Goal: Information Seeking & Learning: Learn about a topic

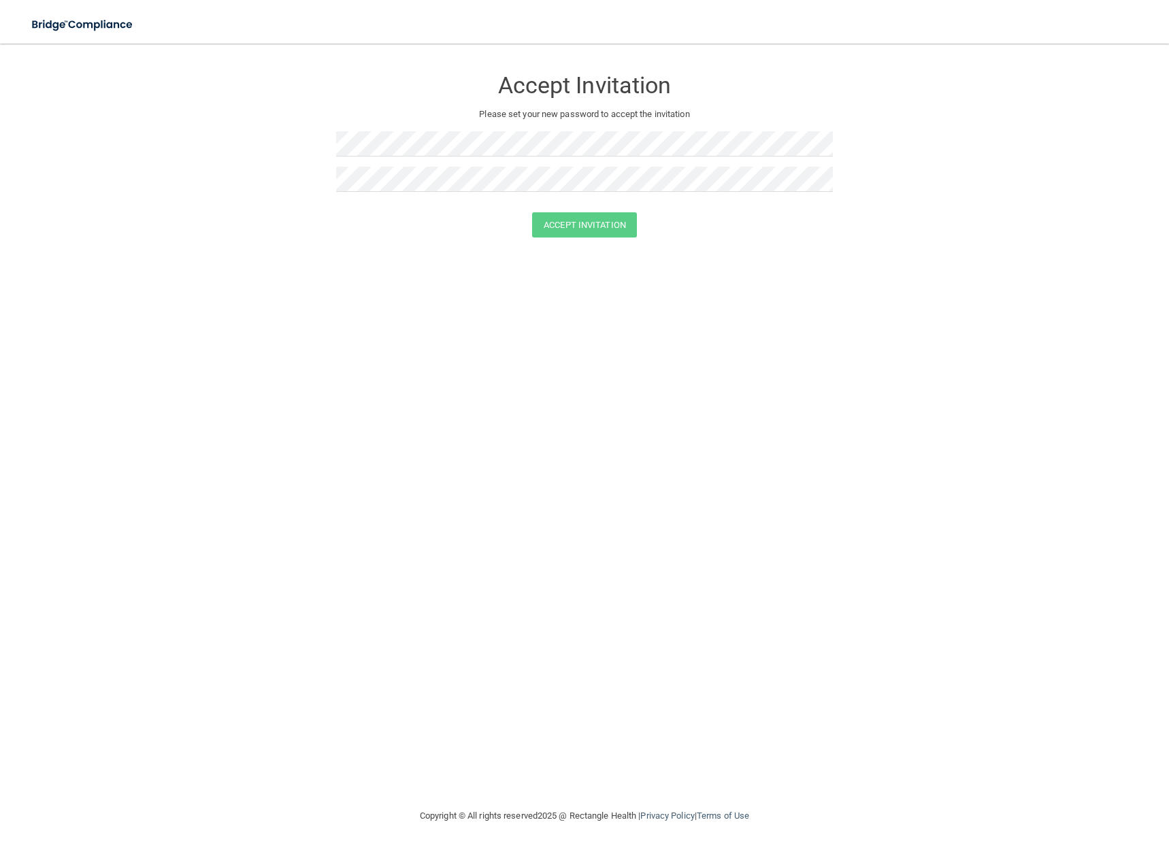
drag, startPoint x: 981, startPoint y: 292, endPoint x: 983, endPoint y: 300, distance: 8.4
click at [982, 294] on div "Accept Invitation Please set your new password to accept the invitation Accept …" at bounding box center [584, 425] width 1115 height 737
click at [140, 150] on form "Accept Invitation Please set your new password to accept the invitation Accept …" at bounding box center [584, 155] width 1115 height 197
click at [532, 212] on button "Accept Invitation" at bounding box center [584, 224] width 105 height 25
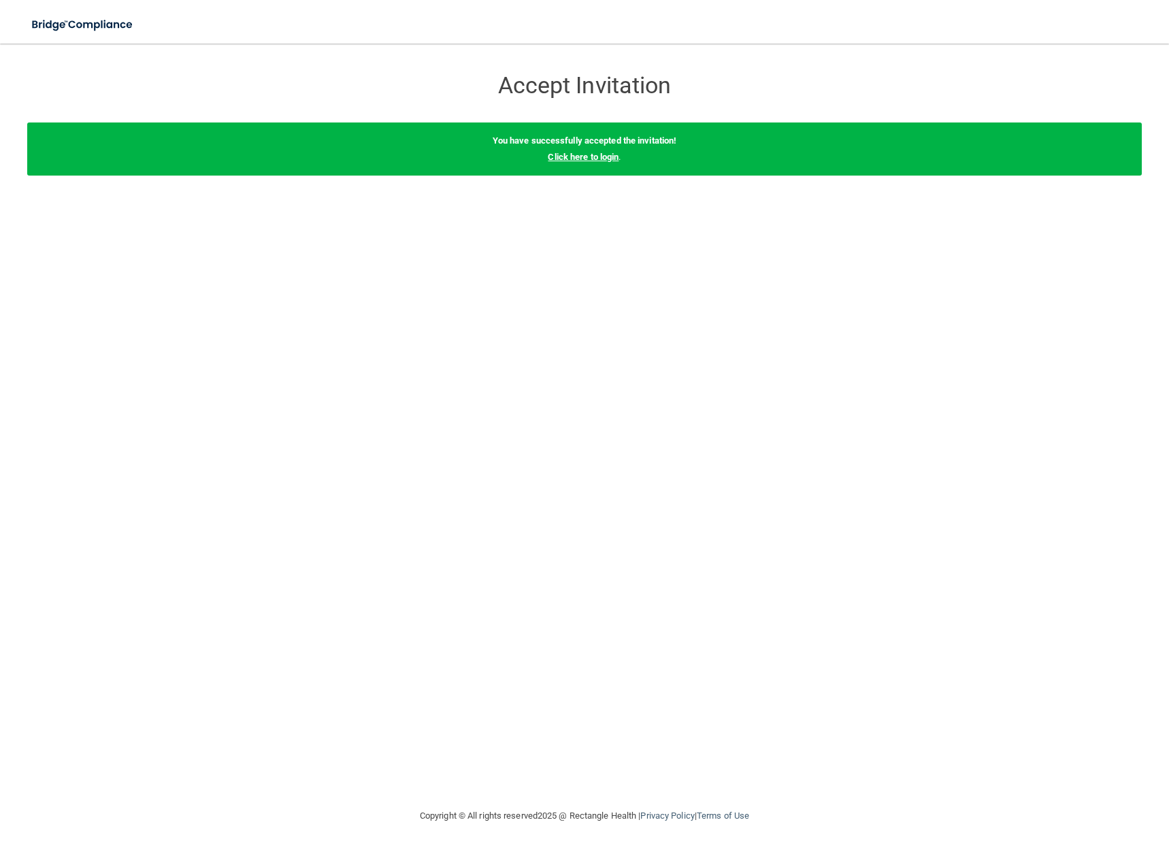
click at [575, 160] on link "Click here to login" at bounding box center [583, 157] width 71 height 10
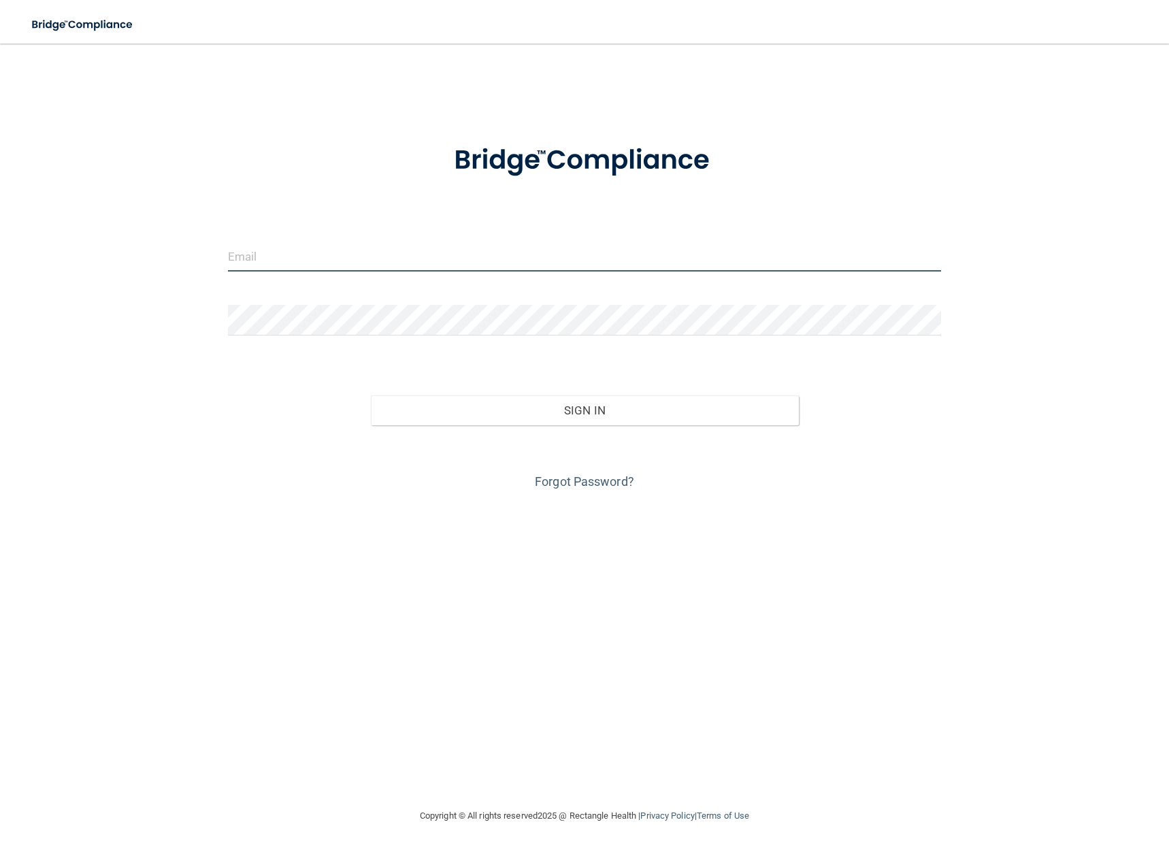
click at [408, 267] on input "email" at bounding box center [584, 256] width 713 height 31
type input "[EMAIL_ADDRESS][DOMAIN_NAME]"
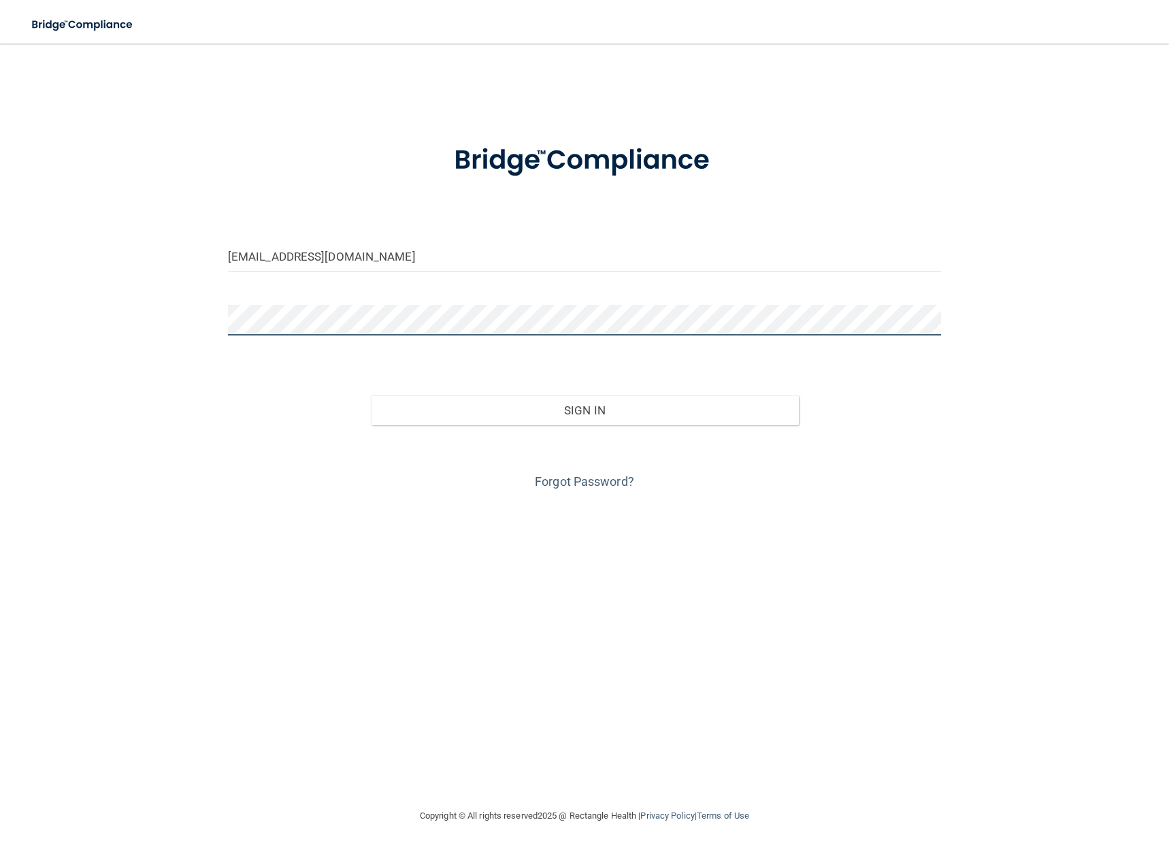
click at [371, 395] on button "Sign In" at bounding box center [585, 410] width 428 height 30
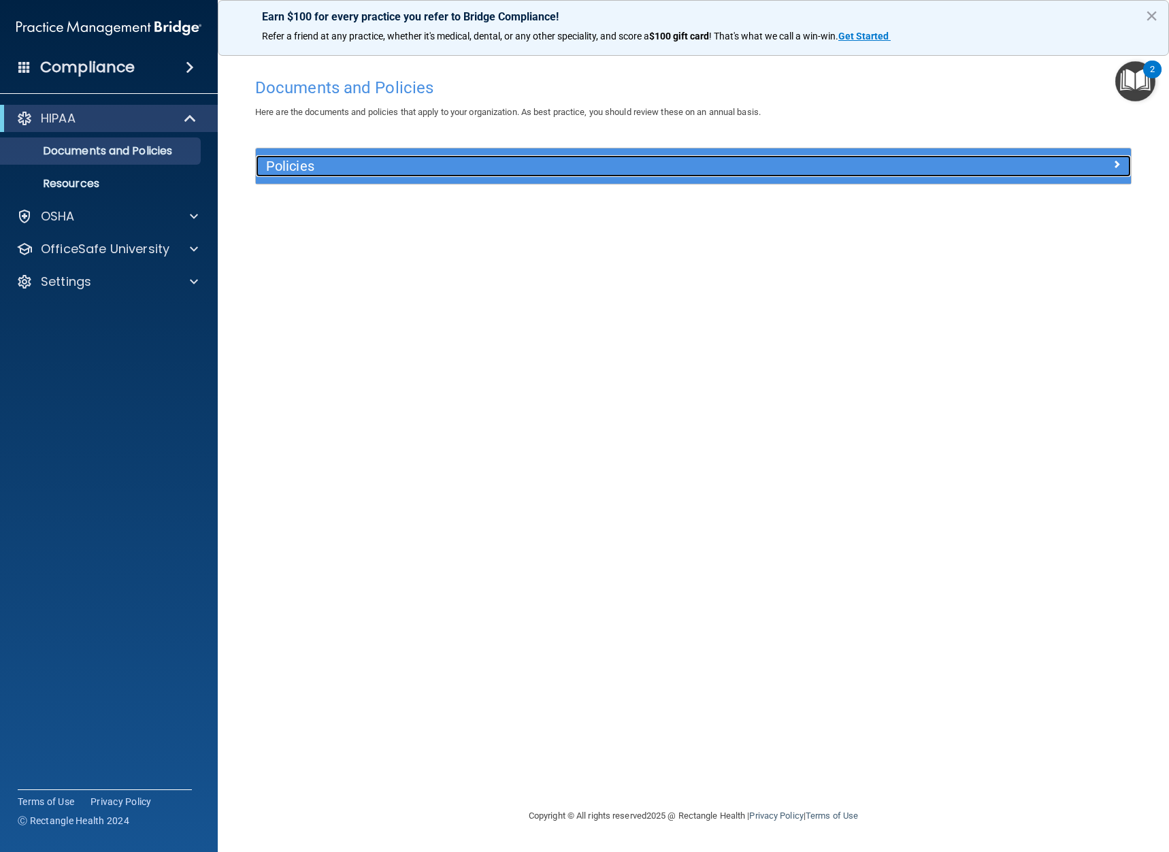
click at [548, 164] on h5 "Policies" at bounding box center [584, 166] width 636 height 15
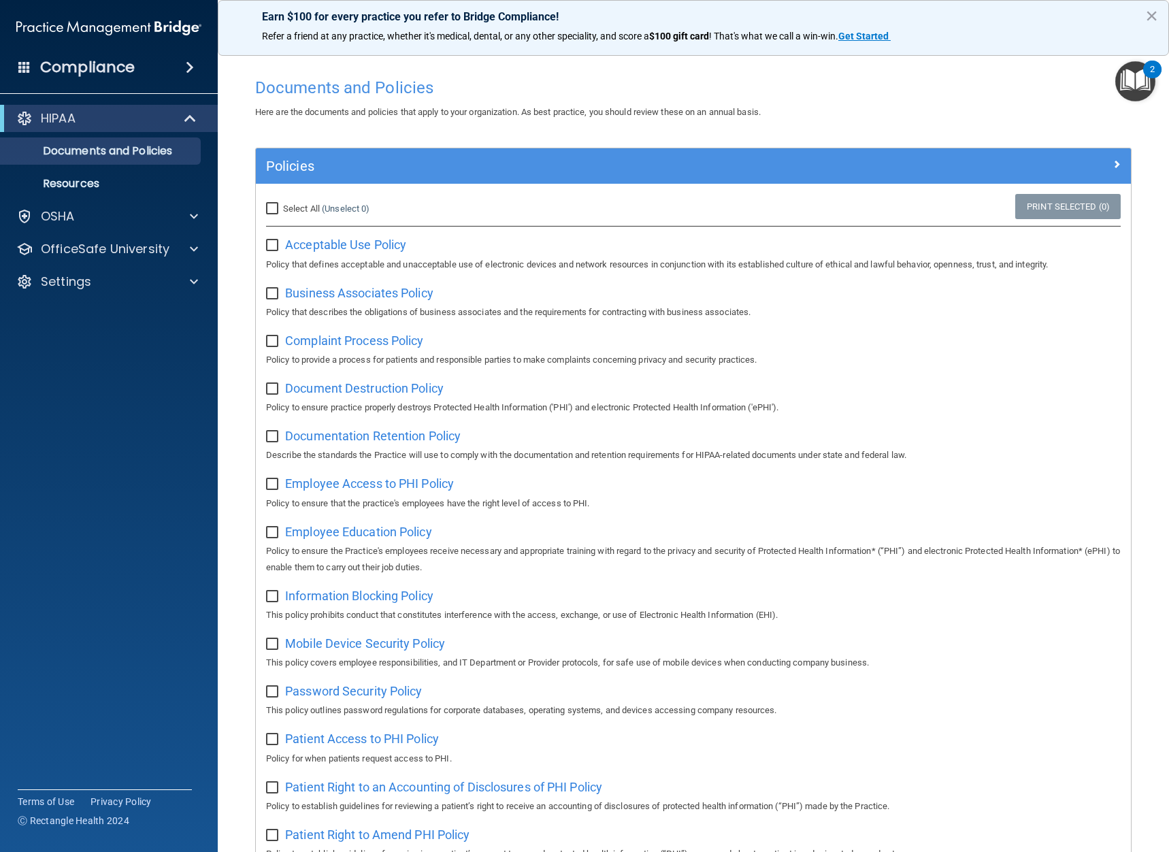
click at [1146, 76] on img "Open Resource Center, 2 new notifications" at bounding box center [1136, 81] width 40 height 40
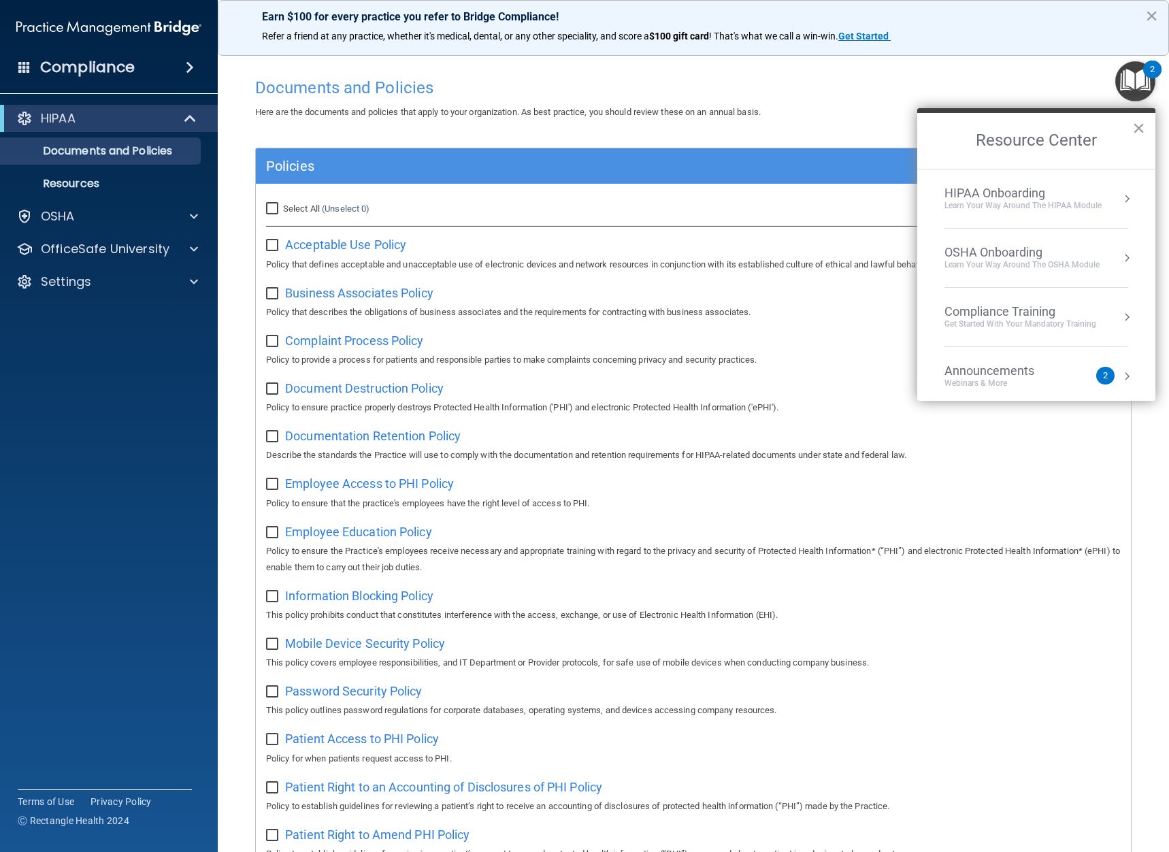
click at [949, 83] on h4 "Documents and Policies" at bounding box center [693, 88] width 877 height 18
click at [1031, 199] on div "HIPAA Onboarding" at bounding box center [1023, 193] width 157 height 15
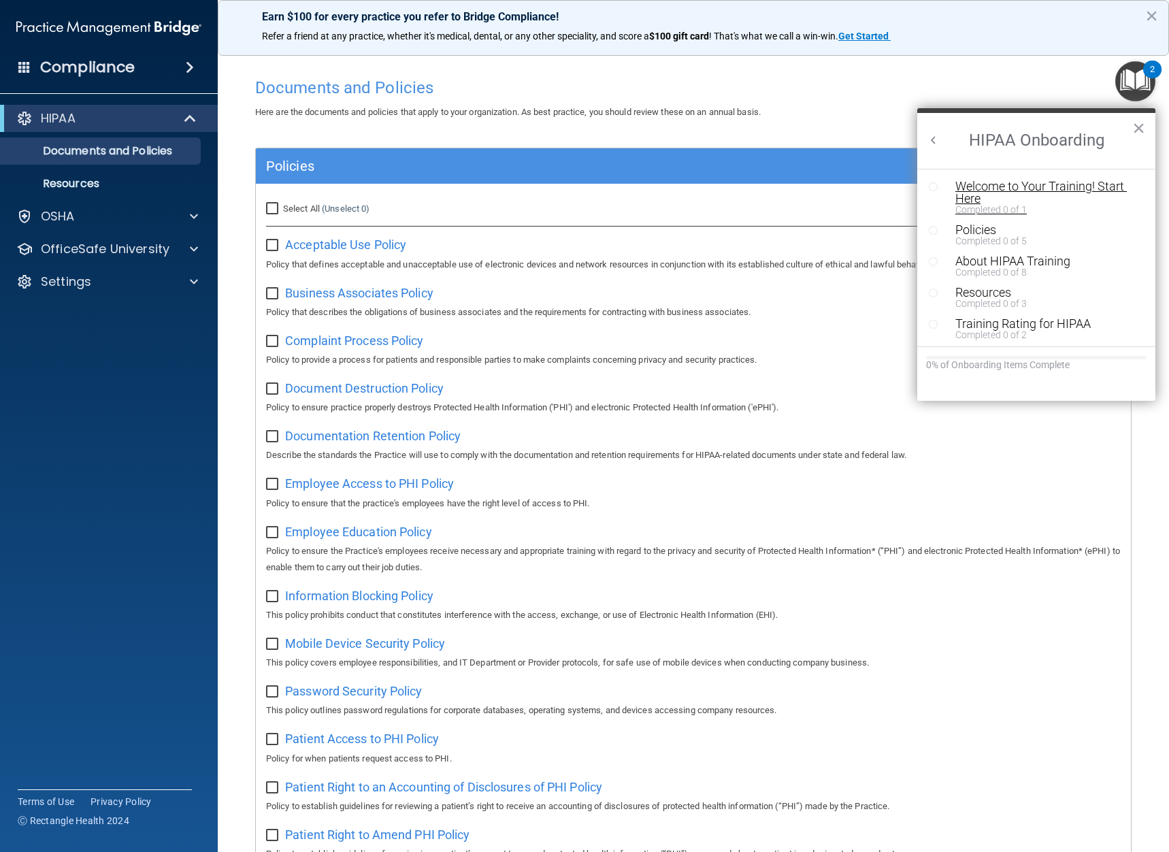
click at [995, 186] on div "Welcome to Your Training! Start Here" at bounding box center [1042, 192] width 172 height 25
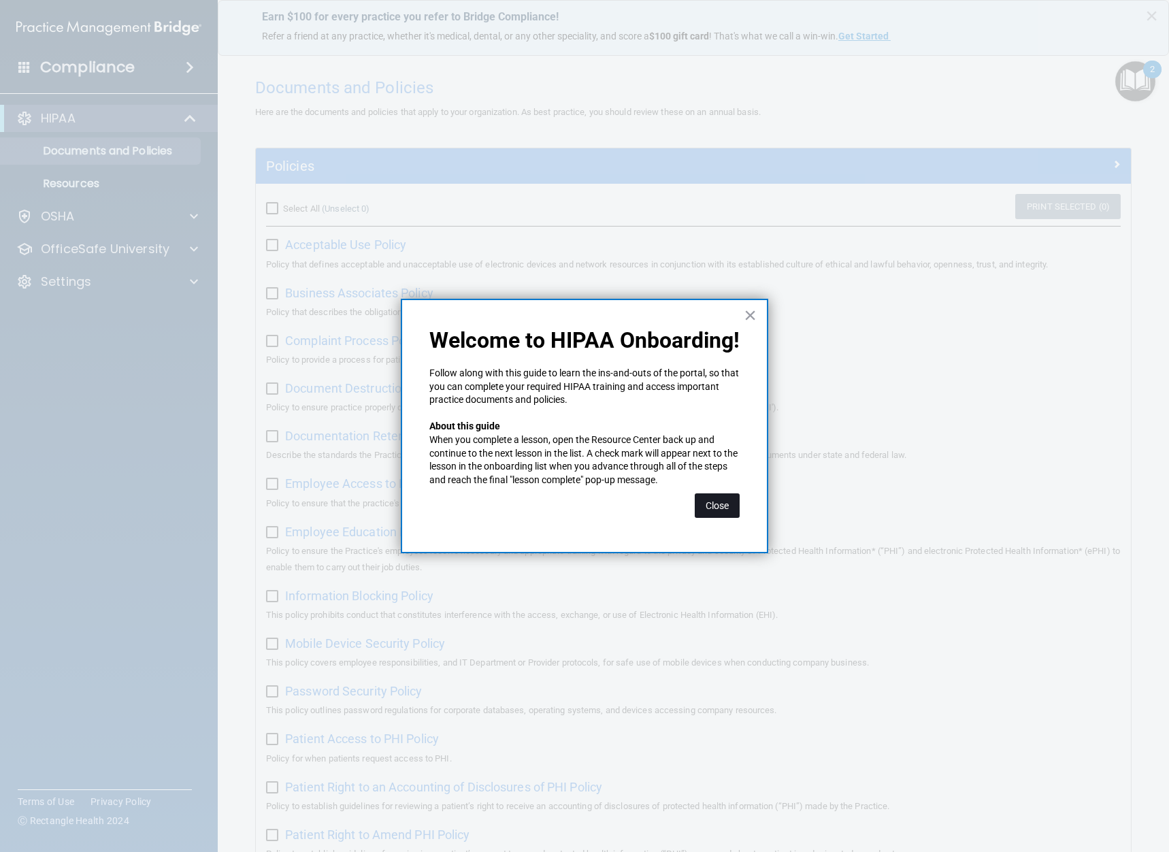
click at [720, 506] on button "Close" at bounding box center [717, 505] width 45 height 25
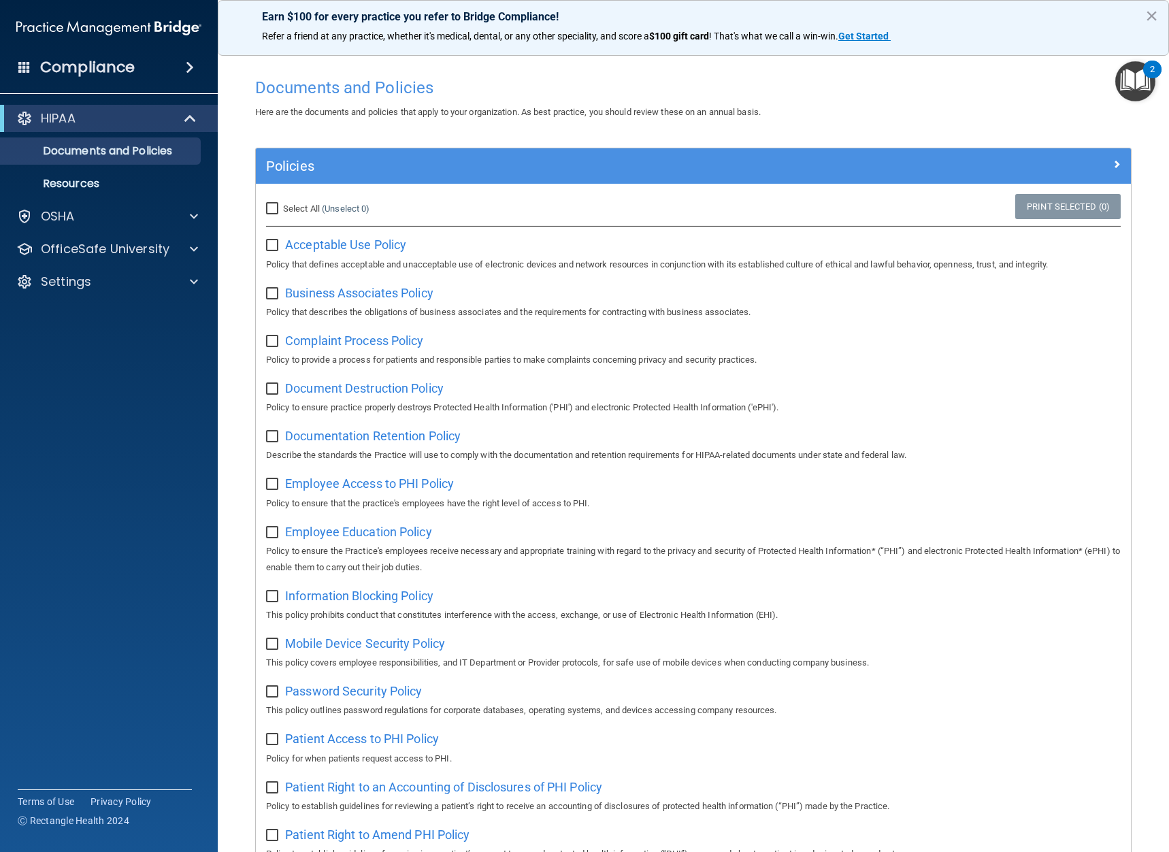
click at [1140, 78] on img "Open Resource Center, 2 new notifications" at bounding box center [1136, 81] width 40 height 40
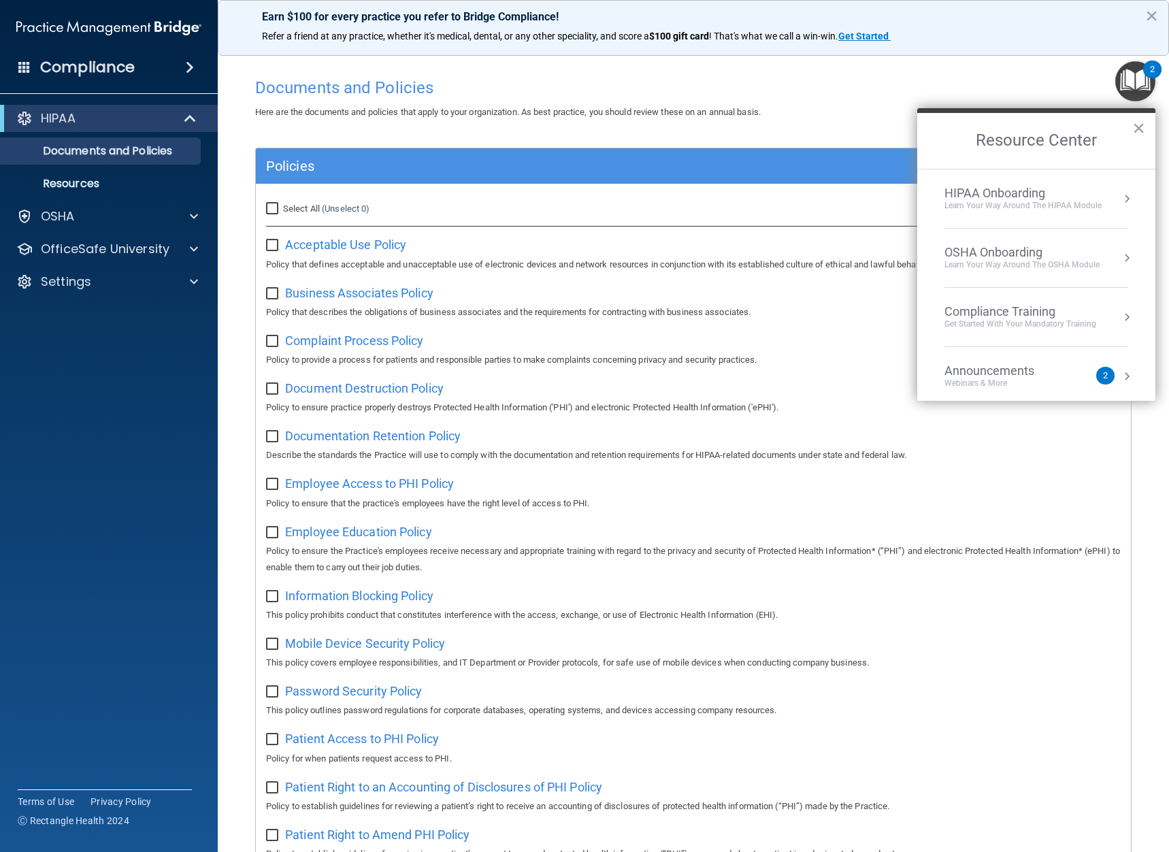
click at [1009, 197] on div "HIPAA Onboarding" at bounding box center [1023, 193] width 157 height 15
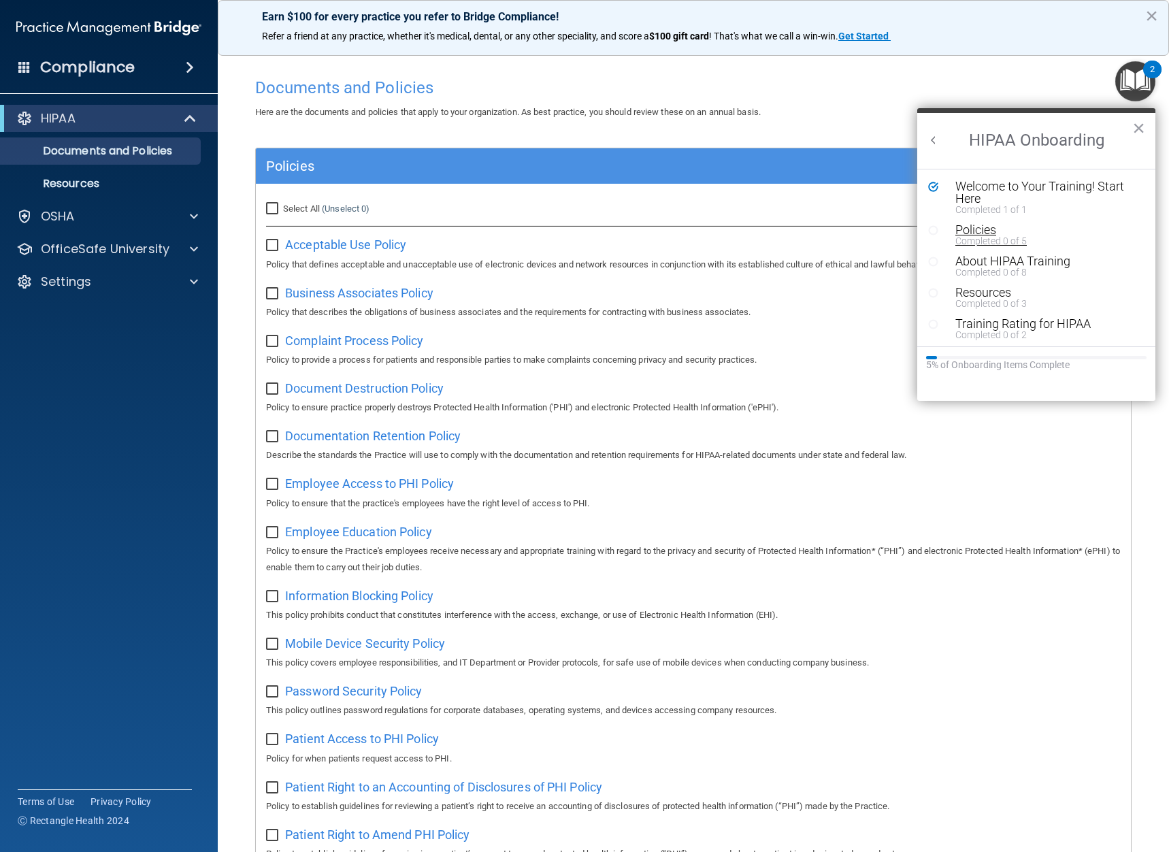
click at [981, 229] on div "Policies" at bounding box center [1042, 230] width 172 height 12
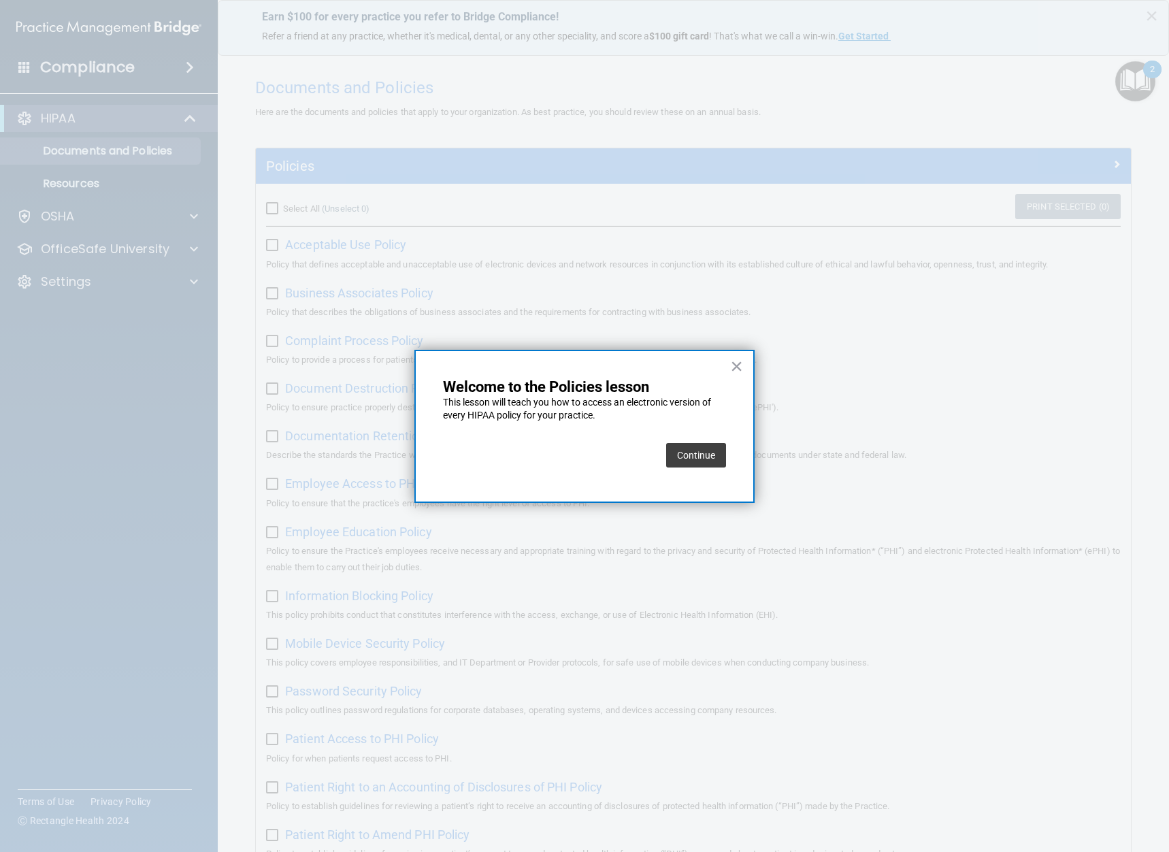
click at [694, 452] on button "Continue" at bounding box center [696, 455] width 60 height 25
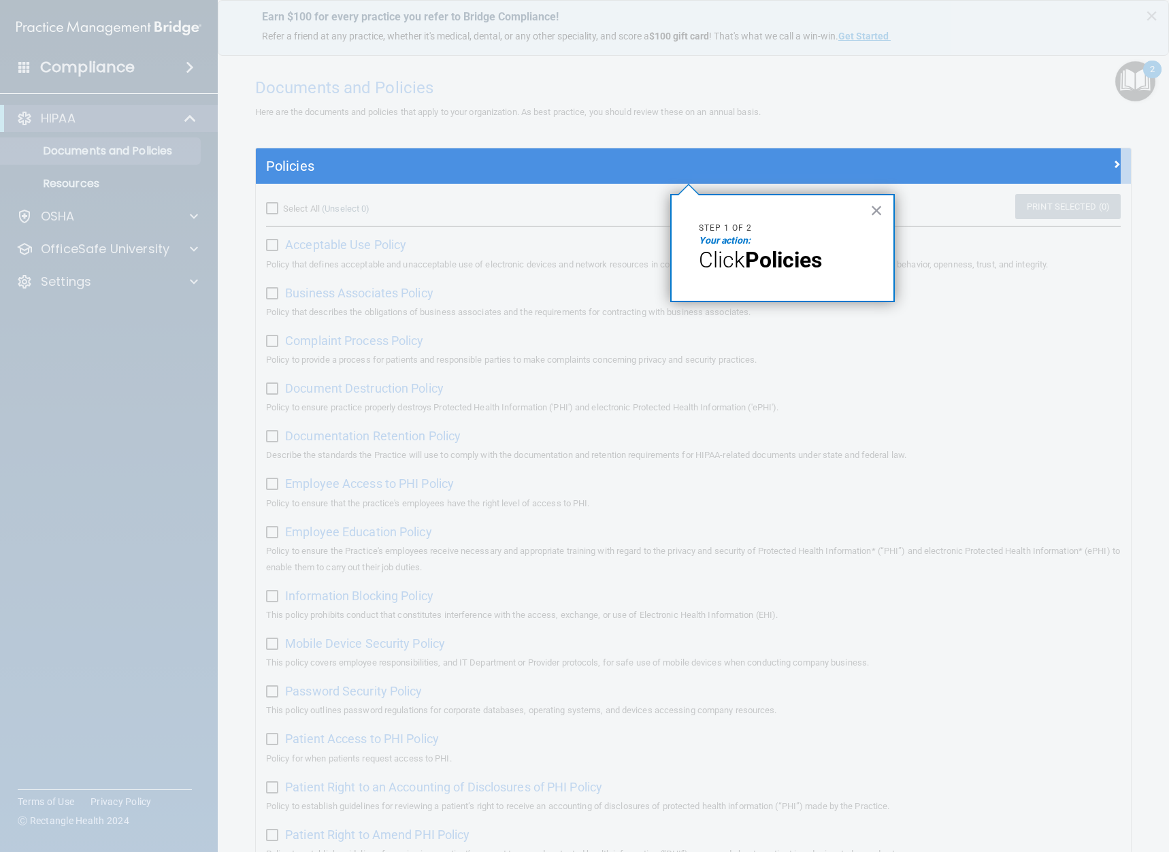
click at [780, 264] on strong "Policies" at bounding box center [783, 260] width 77 height 26
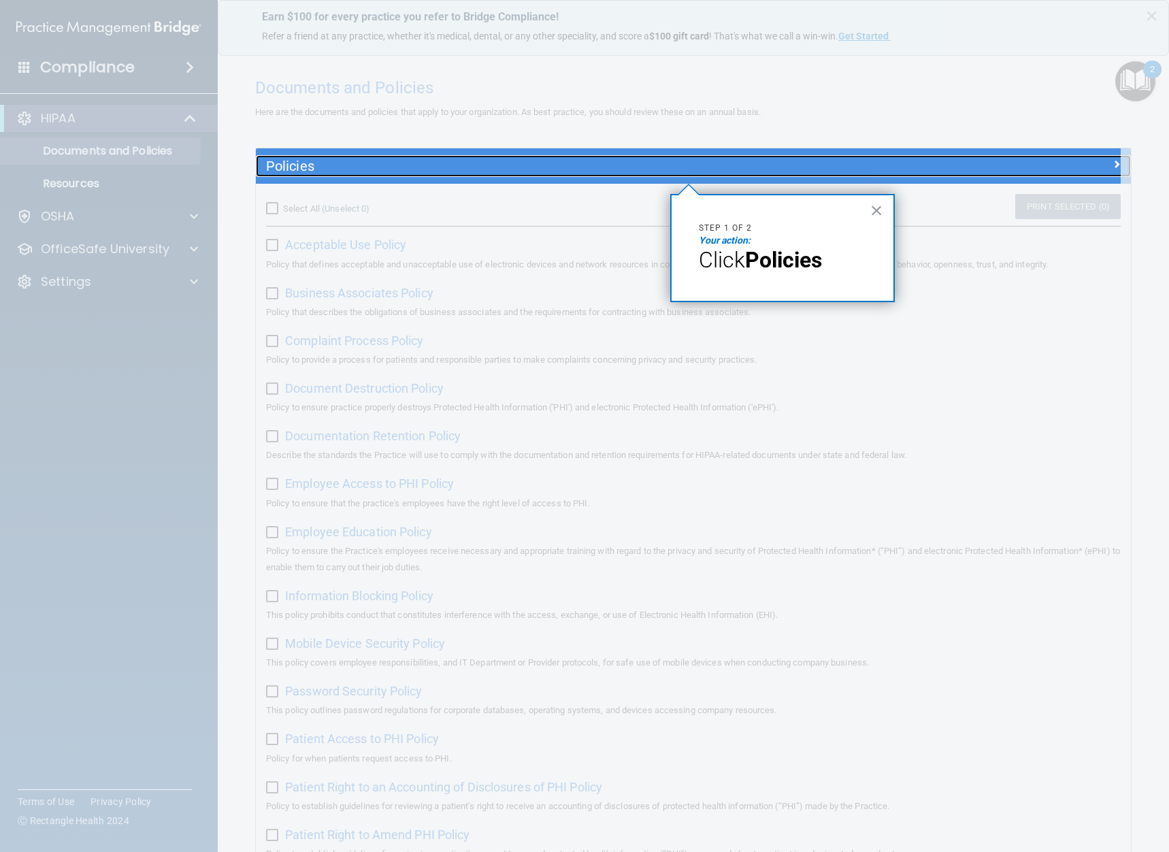
click at [920, 165] on div at bounding box center [1022, 163] width 219 height 16
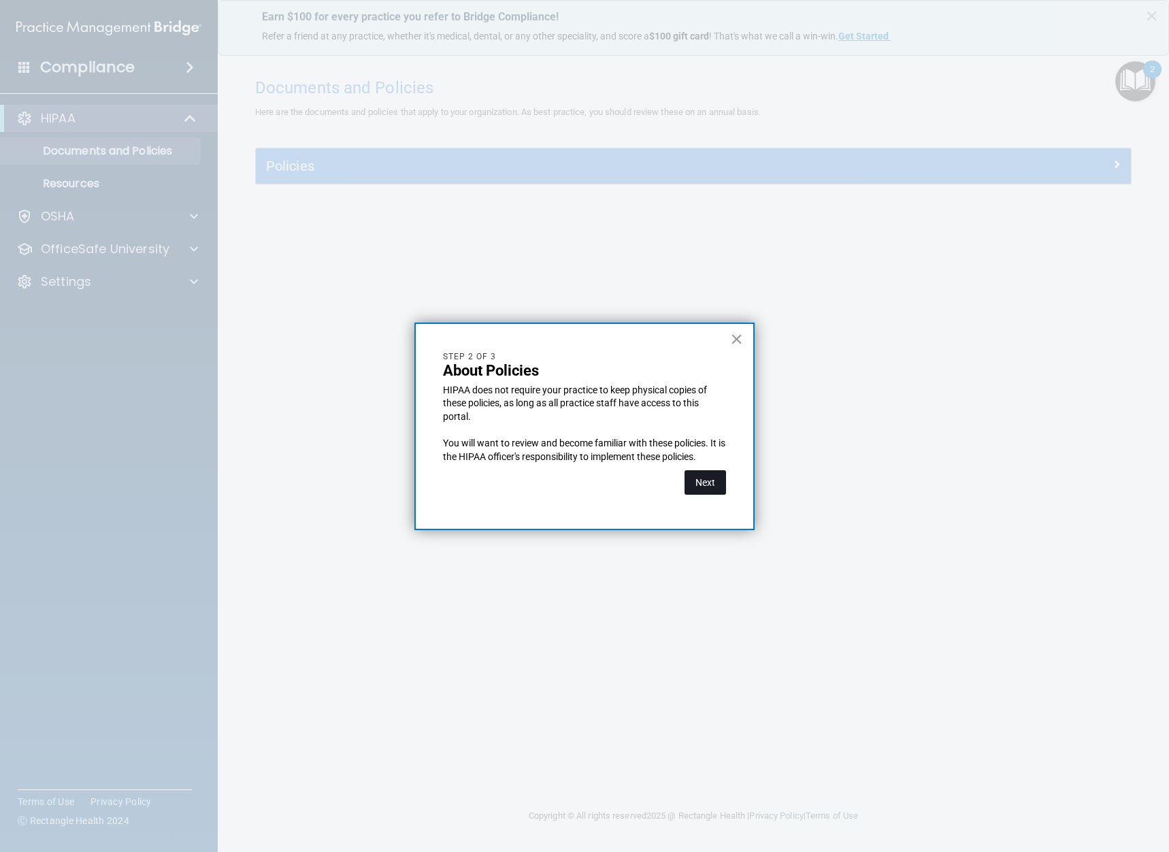
click at [713, 473] on button "Next" at bounding box center [706, 482] width 42 height 25
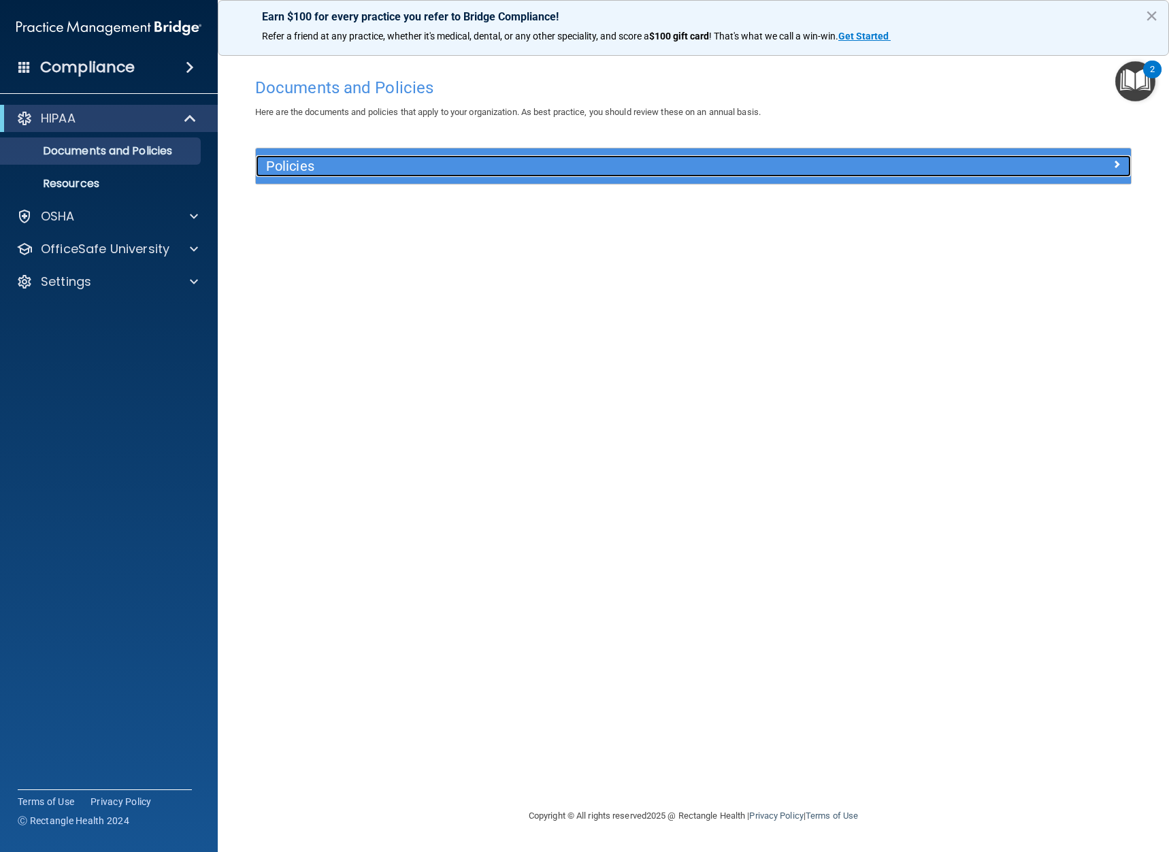
click at [1065, 155] on div "Policies" at bounding box center [693, 165] width 875 height 35
click at [1073, 161] on div at bounding box center [1022, 163] width 219 height 16
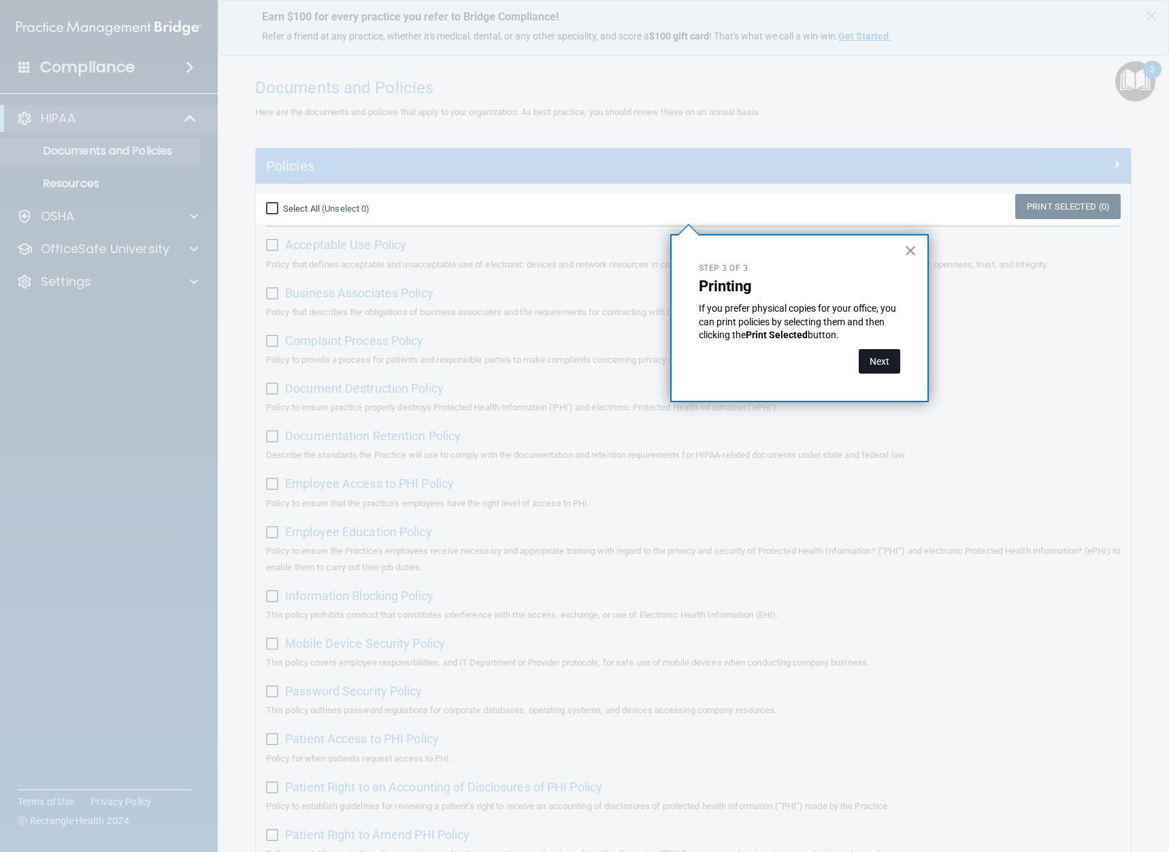
click at [876, 361] on button "Next" at bounding box center [880, 361] width 42 height 25
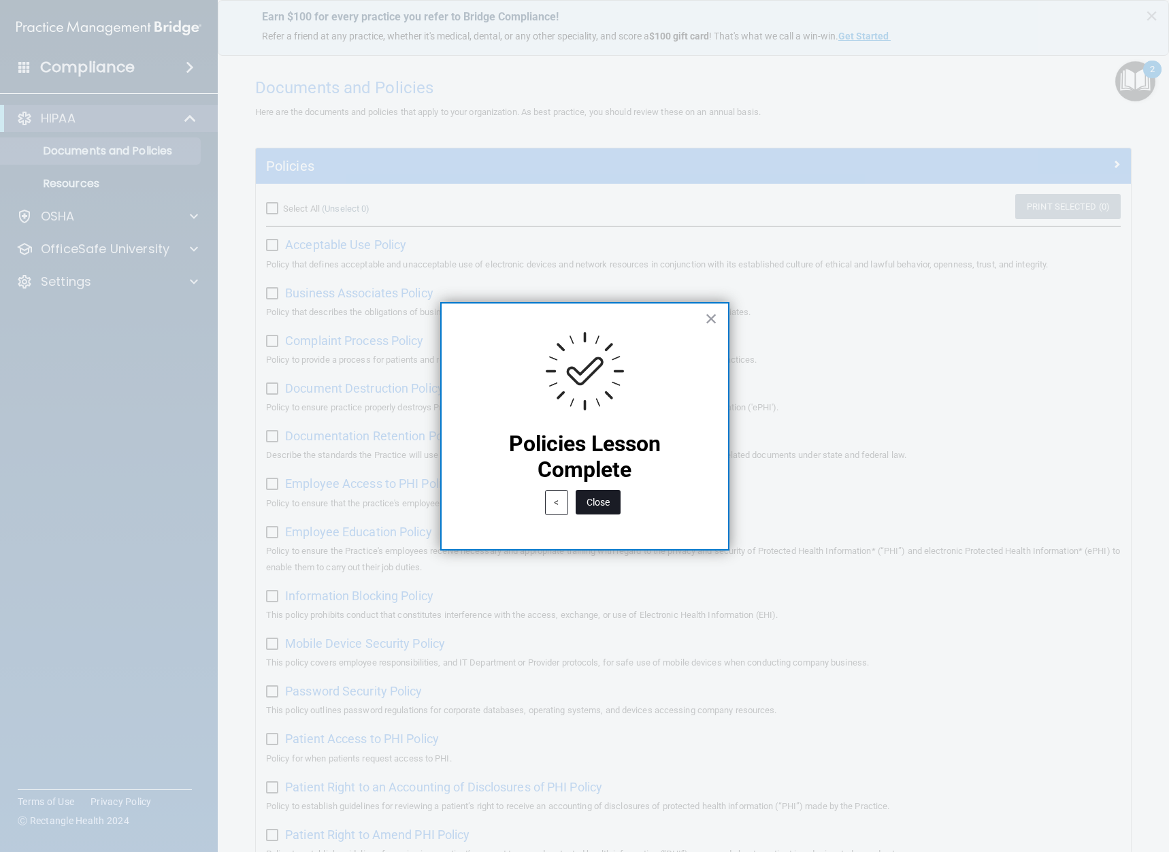
click at [607, 505] on button "Close" at bounding box center [598, 502] width 45 height 25
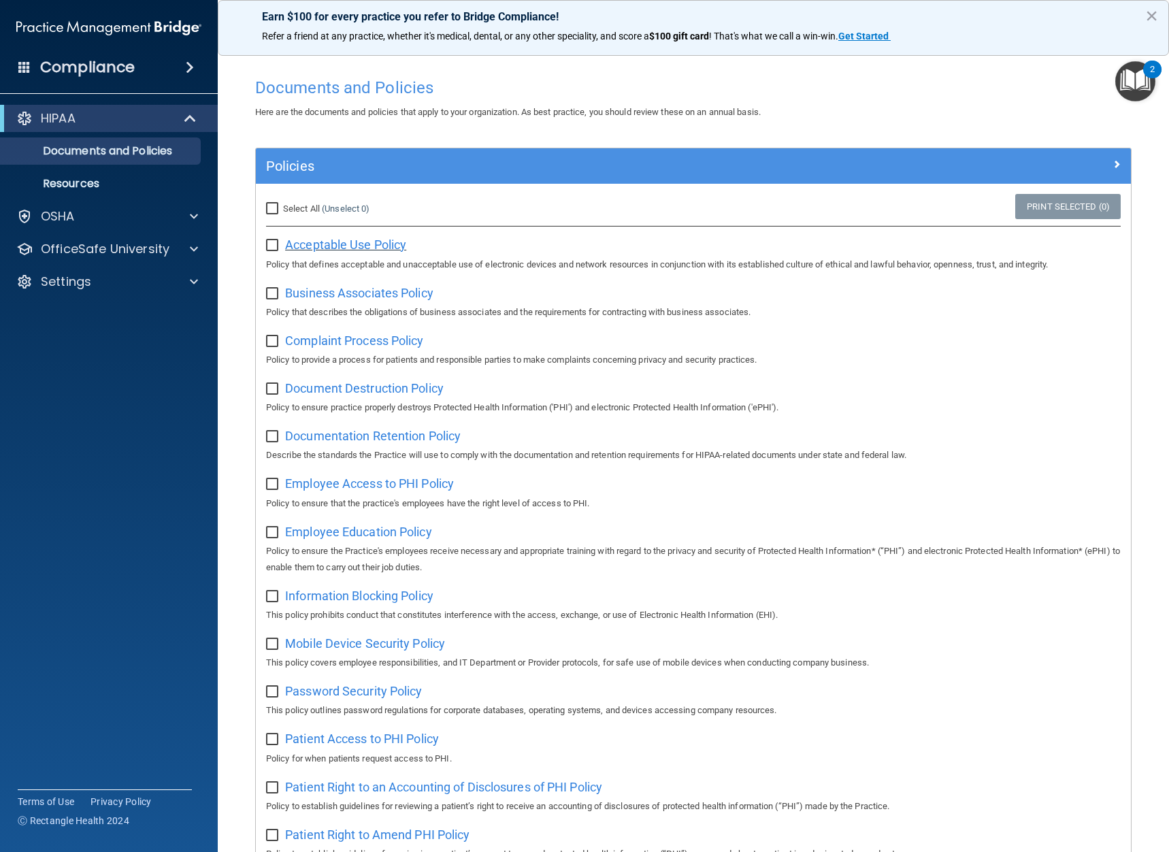
click at [330, 247] on span "Acceptable Use Policy" at bounding box center [345, 245] width 121 height 14
click at [199, 246] on div at bounding box center [192, 249] width 34 height 16
click at [142, 278] on div "HIPAA Training" at bounding box center [102, 282] width 186 height 14
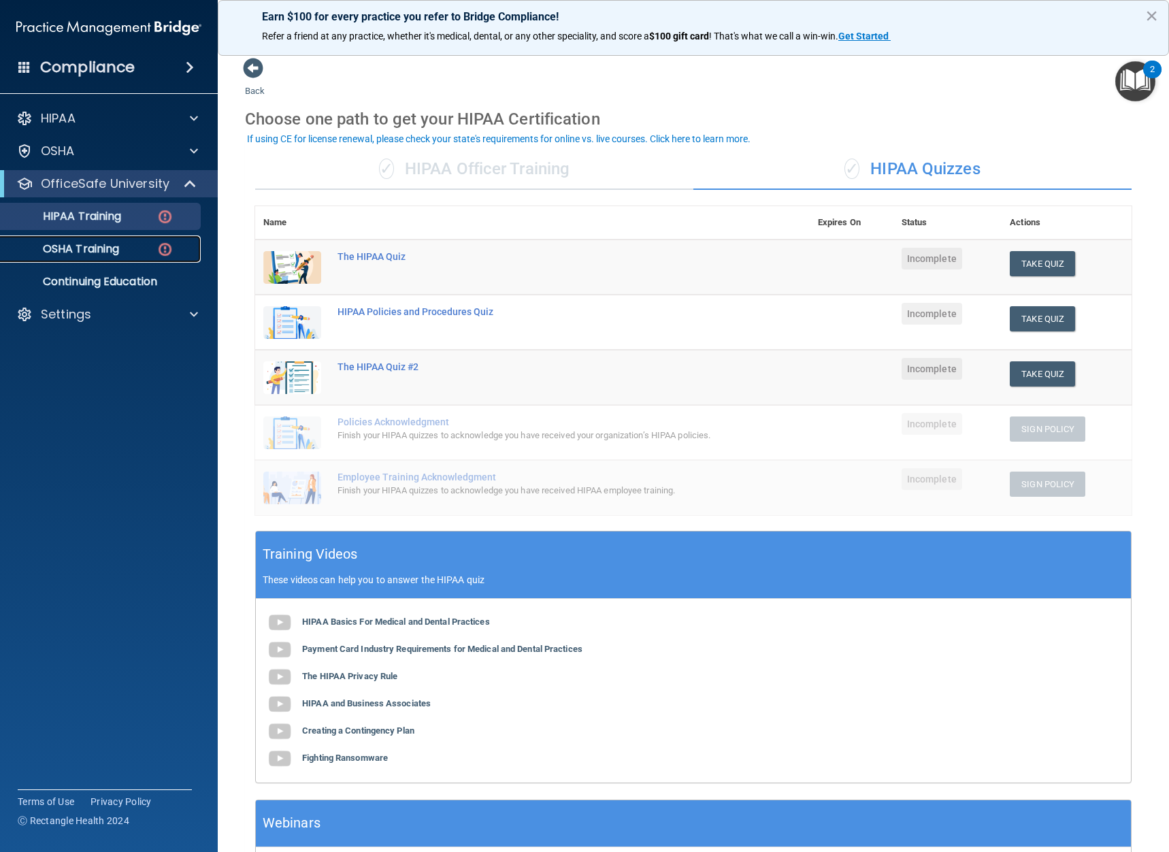
click at [92, 251] on p "OSHA Training" at bounding box center [64, 249] width 110 height 14
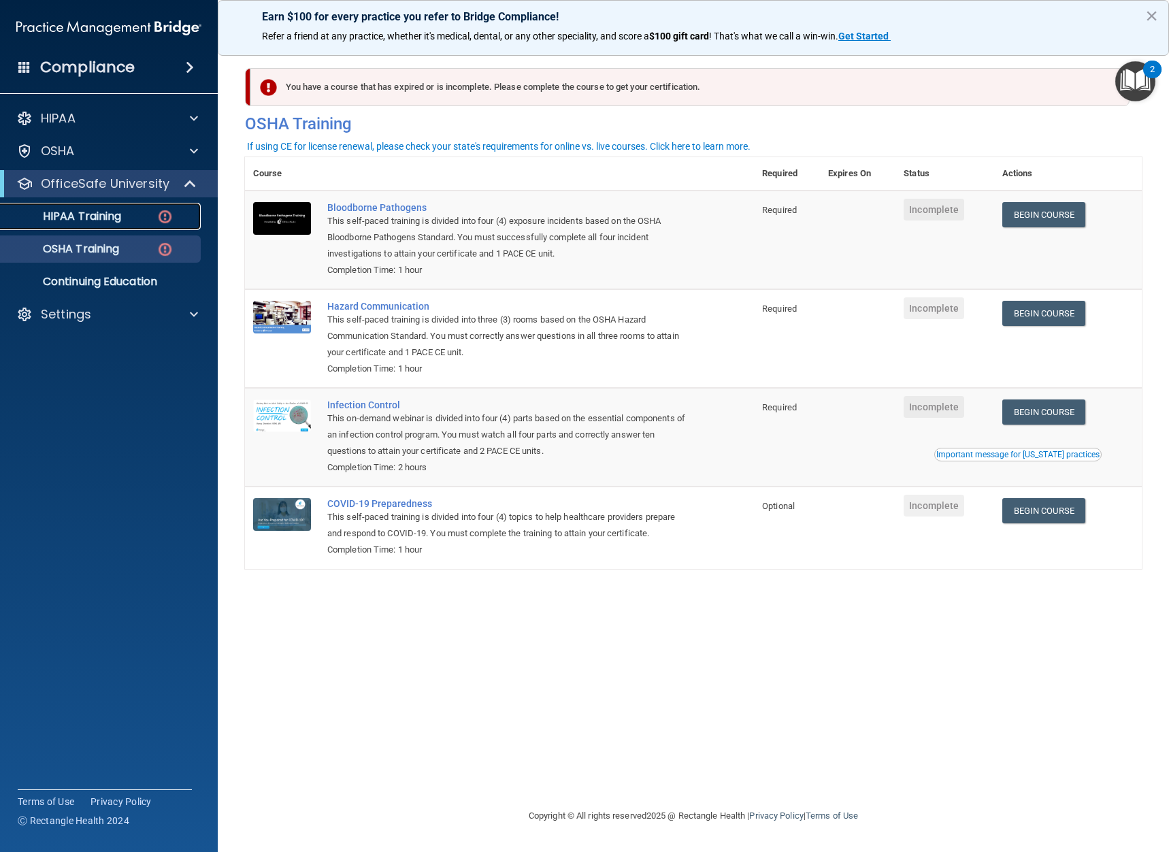
click at [120, 215] on p "HIPAA Training" at bounding box center [65, 217] width 112 height 14
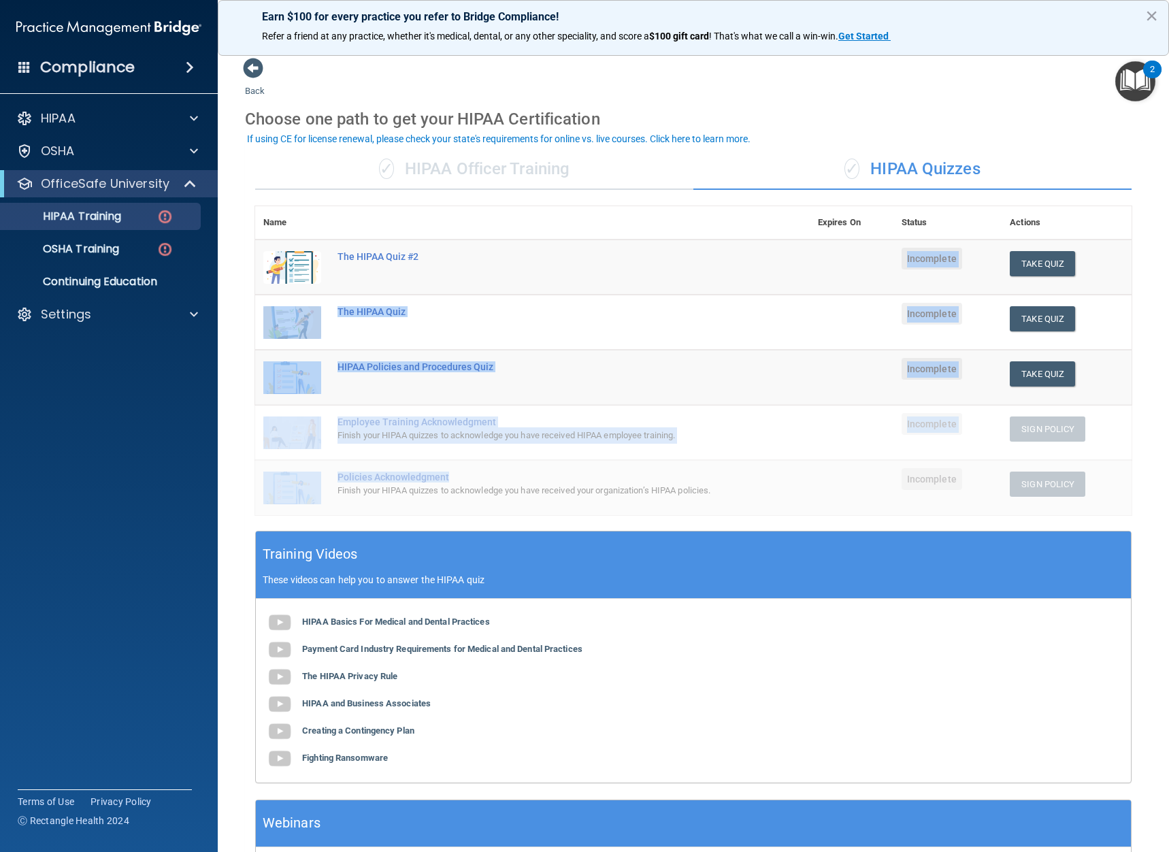
drag, startPoint x: 534, startPoint y: 351, endPoint x: 593, endPoint y: 538, distance: 196.1
click at [585, 535] on div "✓ HIPAA Officer Training ✓ HIPAA Quizzes Name Expires On Status Actions The HIP…" at bounding box center [693, 519] width 897 height 760
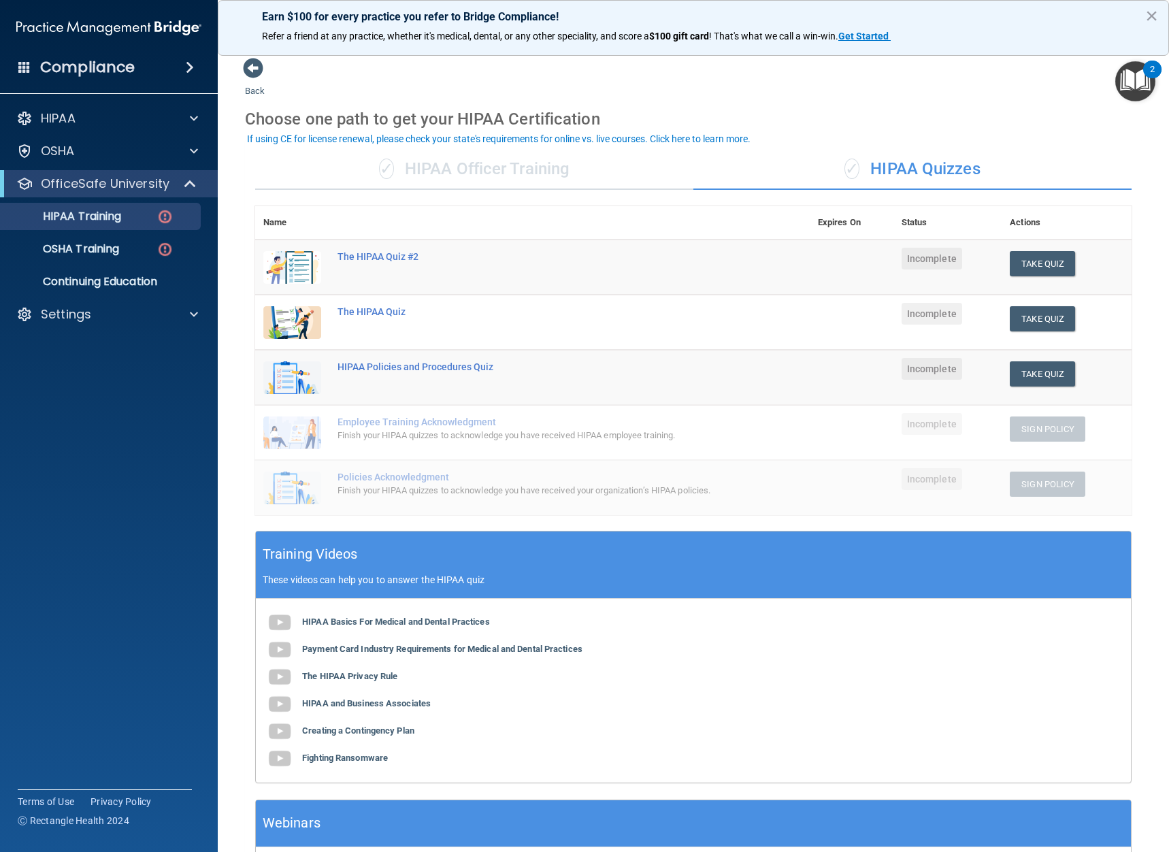
click at [693, 636] on div "HIPAA Basics For Medical and Dental Practices Payment Card Industry Requirement…" at bounding box center [693, 691] width 875 height 184
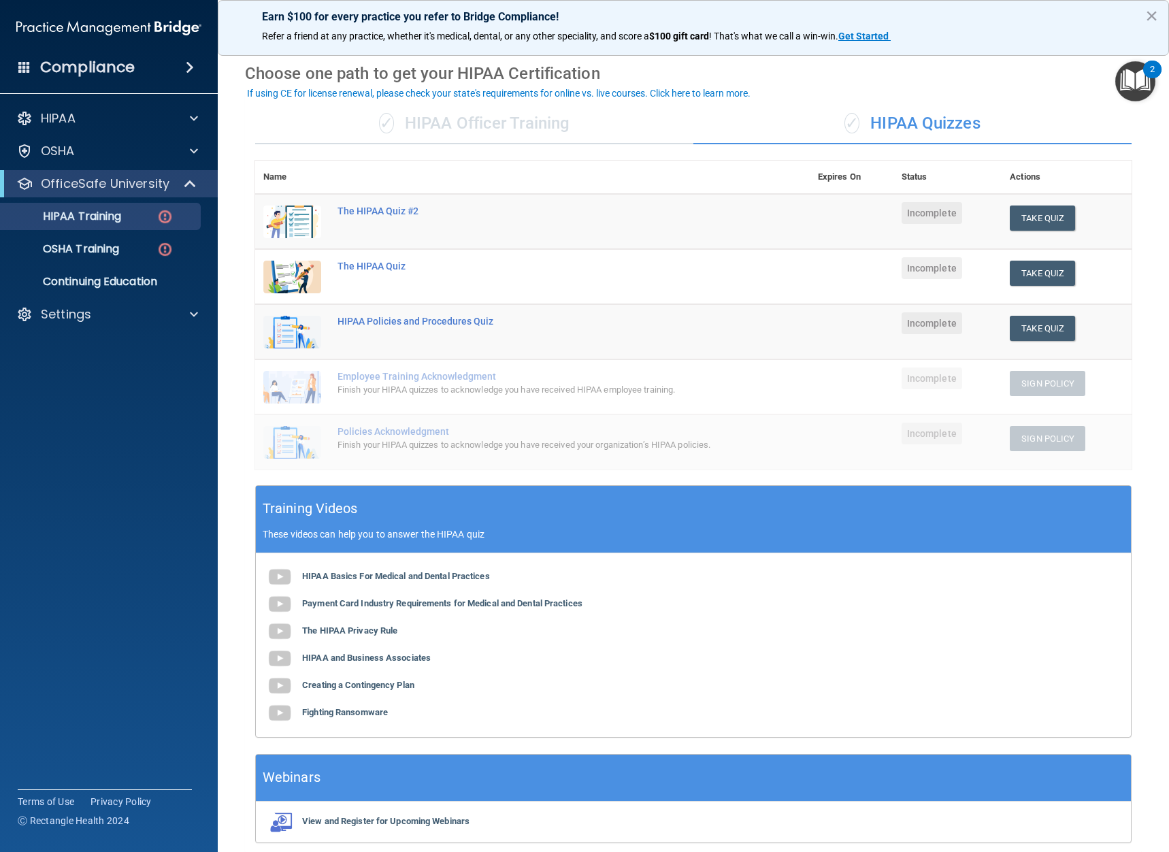
click at [519, 118] on div "✓ HIPAA Officer Training" at bounding box center [474, 123] width 438 height 41
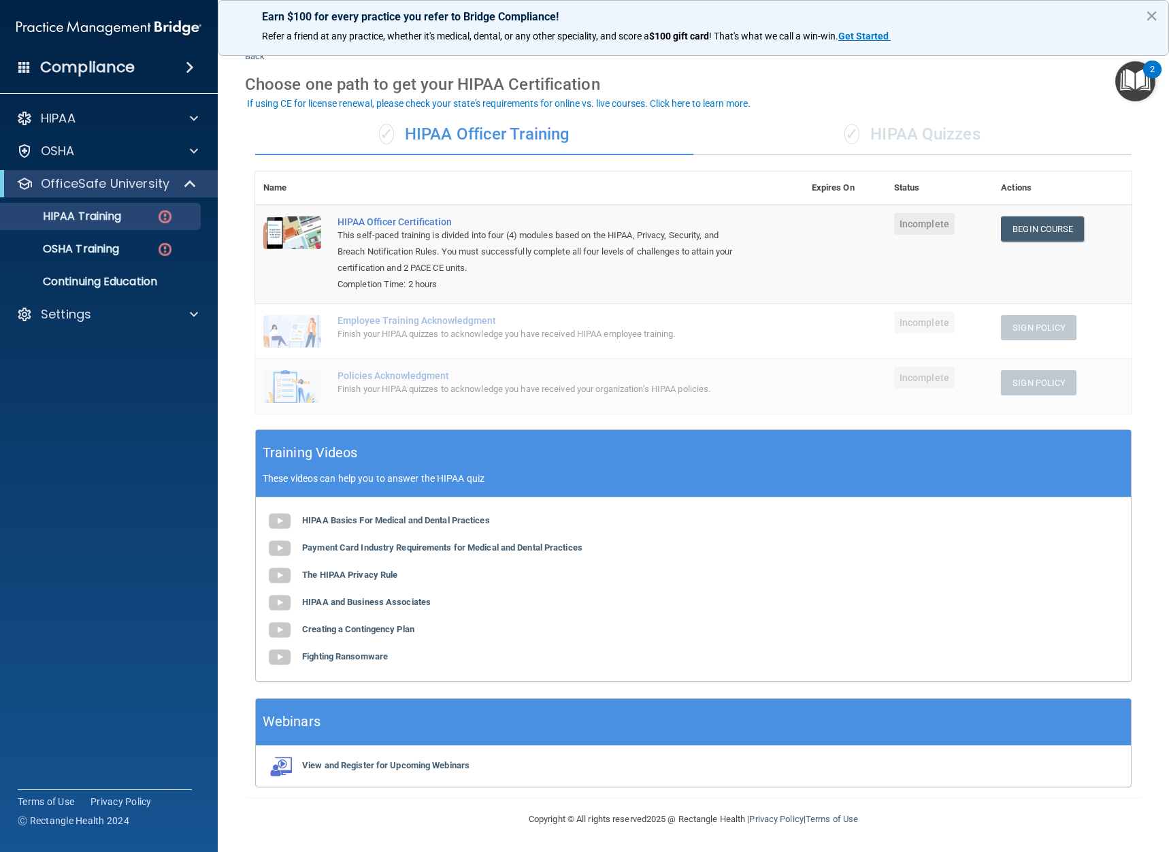
click at [906, 129] on div "✓ HIPAA Quizzes" at bounding box center [913, 134] width 438 height 41
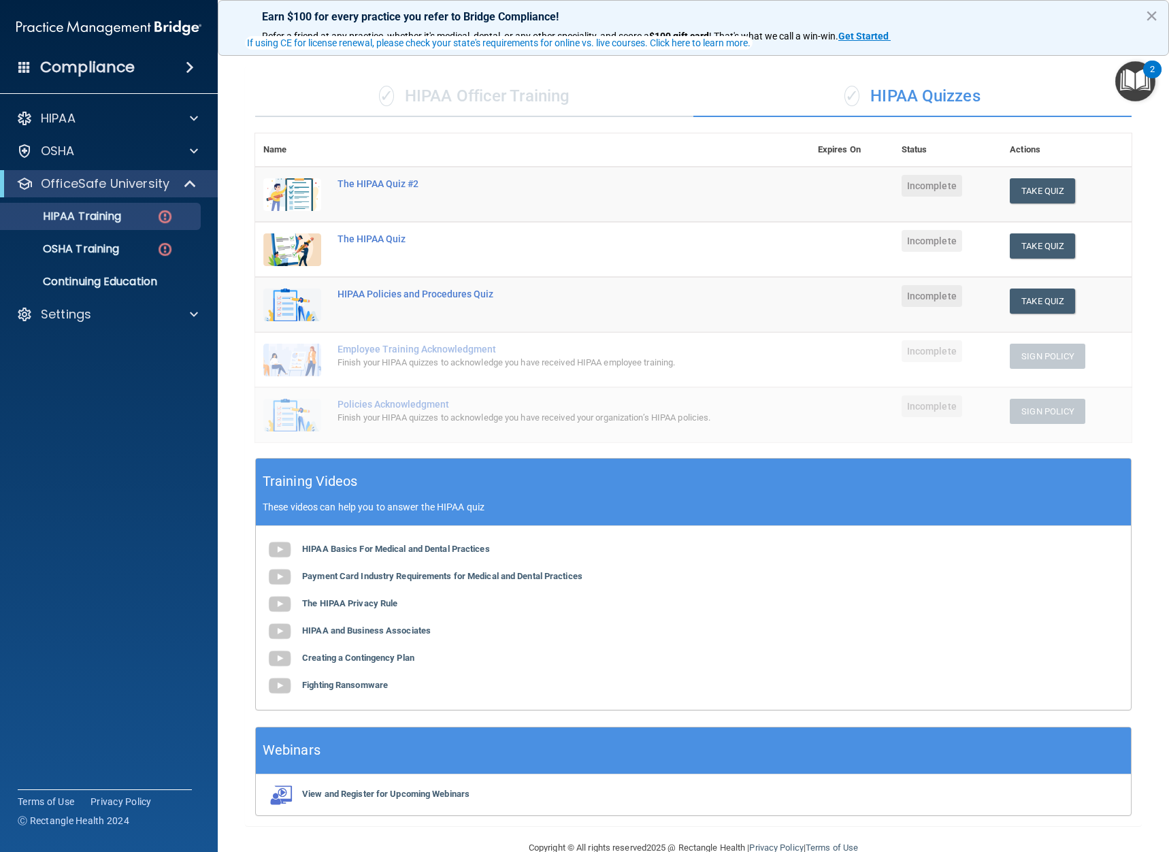
scroll to position [101, 0]
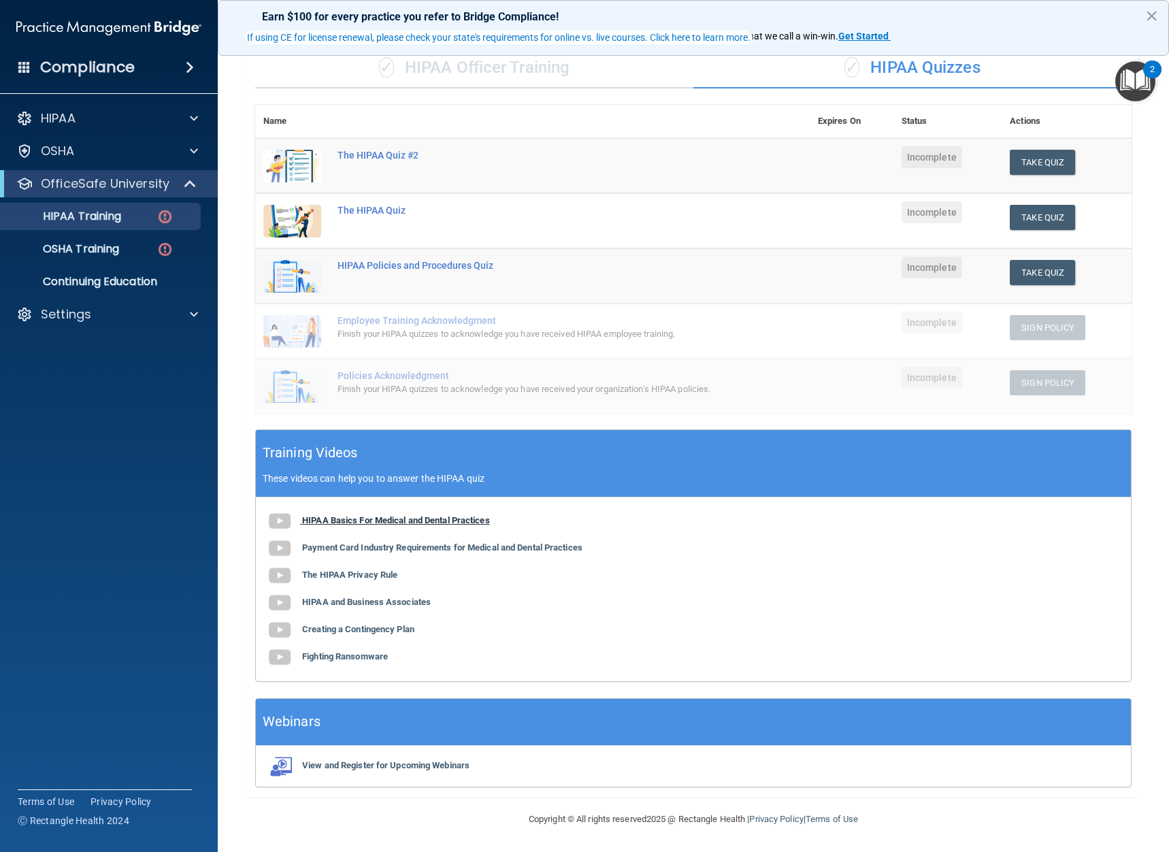
click at [355, 515] on b "HIPAA Basics For Medical and Dental Practices" at bounding box center [396, 520] width 188 height 10
